Goal: Transaction & Acquisition: Subscribe to service/newsletter

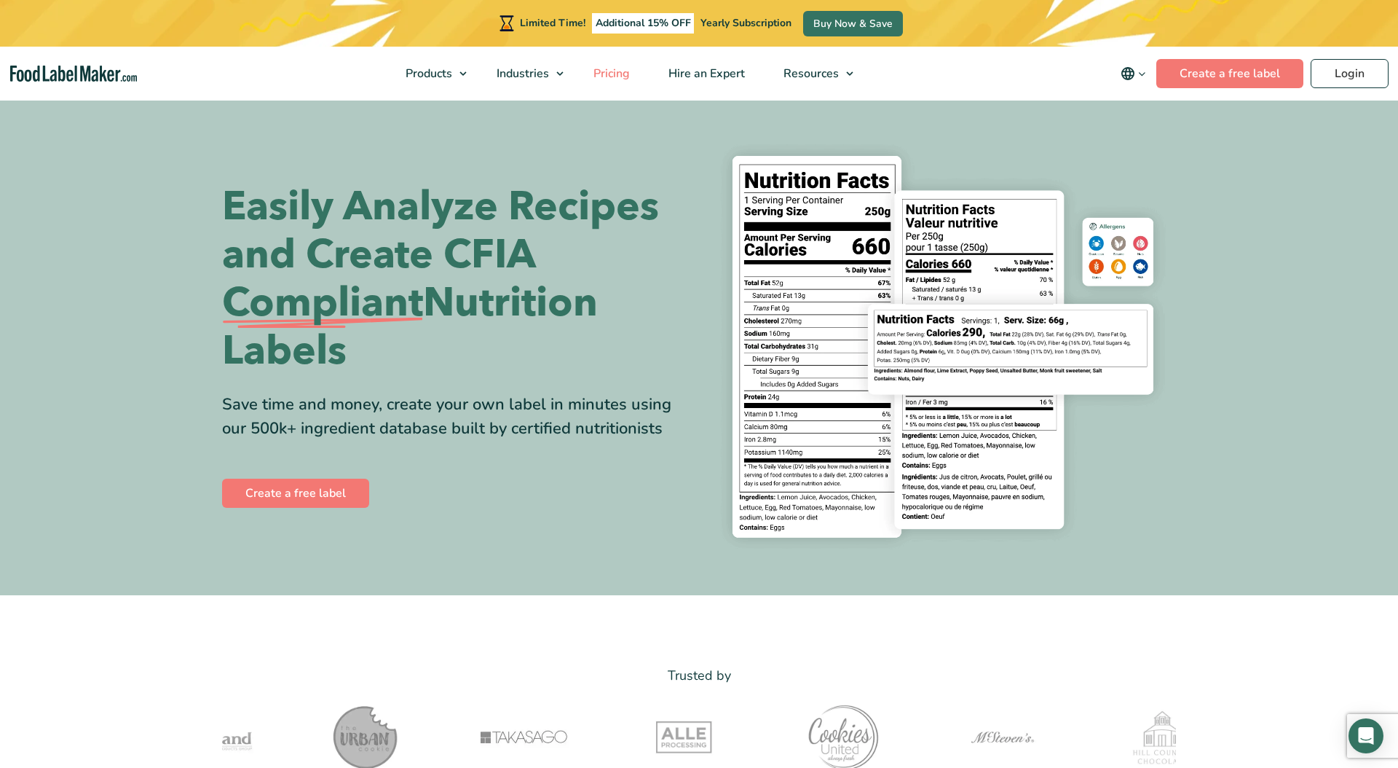
click at [618, 73] on span "Pricing" at bounding box center [610, 74] width 42 height 16
